Goal: Information Seeking & Learning: Learn about a topic

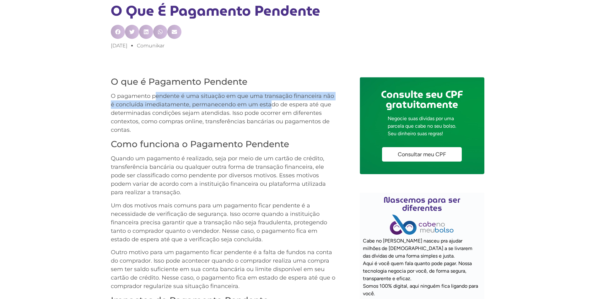
drag, startPoint x: 155, startPoint y: 91, endPoint x: 269, endPoint y: 101, distance: 114.8
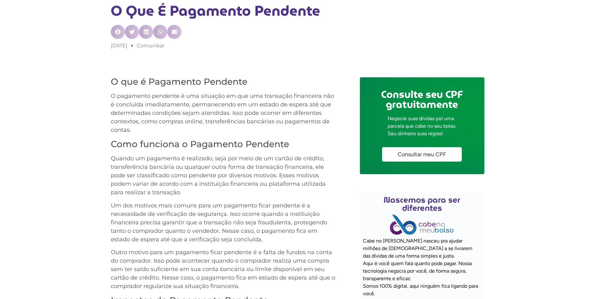
click at [285, 104] on p "O pagamento pendente é uma situação em que uma transação financeira não é concl…" at bounding box center [224, 113] width 227 height 42
click at [284, 113] on p "O pagamento pendente é uma situação em que uma transação financeira não é concl…" at bounding box center [224, 113] width 227 height 42
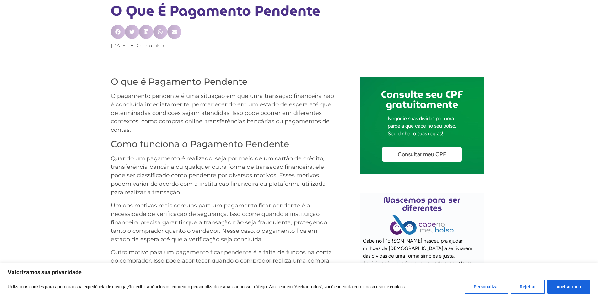
click at [252, 127] on p "O pagamento pendente é uma situação em que uma transação financeira não é concl…" at bounding box center [224, 113] width 227 height 42
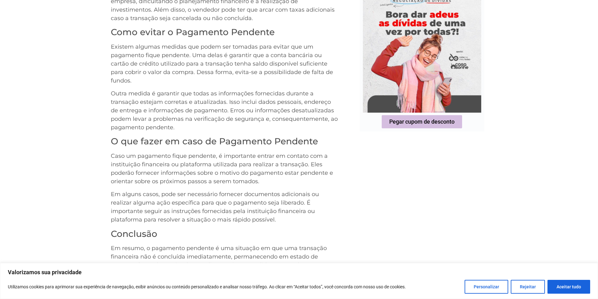
scroll to position [597, 0]
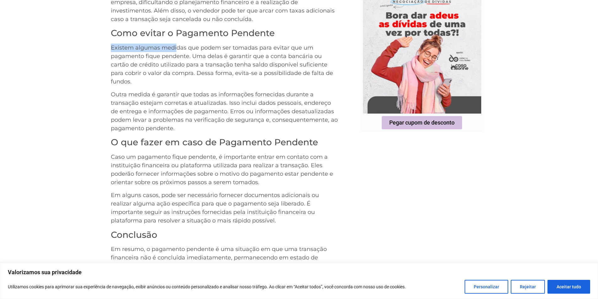
drag, startPoint x: 109, startPoint y: 45, endPoint x: 192, endPoint y: 56, distance: 83.6
click at [197, 59] on p "Existem algumas medidas que podem ser tomadas para evitar que um pagamento fiqu…" at bounding box center [224, 65] width 227 height 42
drag, startPoint x: 216, startPoint y: 72, endPoint x: 253, endPoint y: 81, distance: 38.2
click at [216, 72] on p "Existem algumas medidas que podem ser tomadas para evitar que um pagamento fiqu…" at bounding box center [224, 65] width 227 height 42
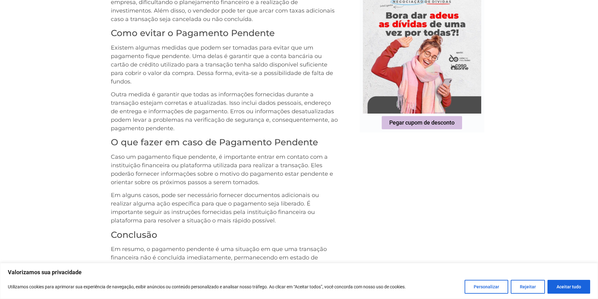
click at [253, 81] on p "Existem algumas medidas que podem ser tomadas para evitar que um pagamento fiqu…" at bounding box center [224, 65] width 227 height 42
click at [564, 283] on button "Aceitar tudo" at bounding box center [569, 287] width 43 height 14
checkbox input "true"
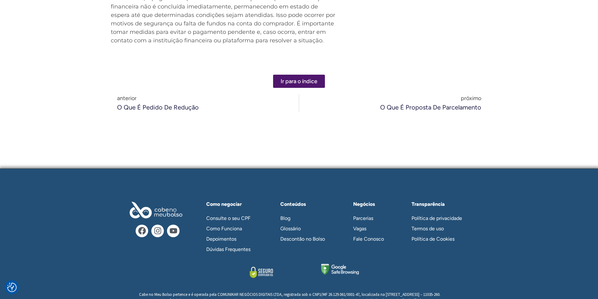
scroll to position [659, 0]
